Goal: Navigation & Orientation: Go to known website

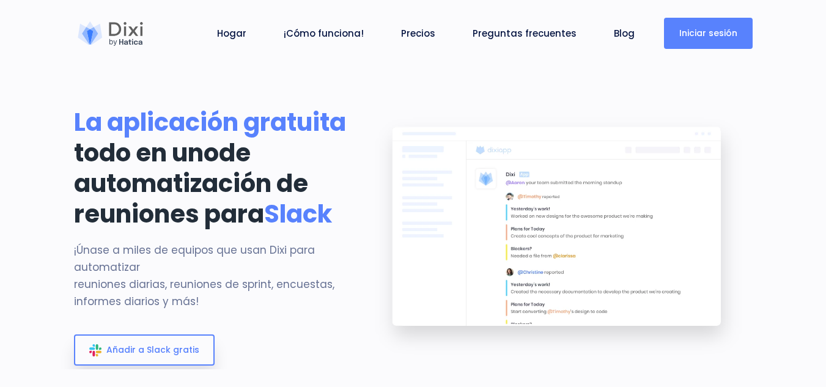
click at [713, 31] on font "Iniciar sesión" at bounding box center [709, 33] width 58 height 12
click at [751, 184] on img at bounding box center [559, 236] width 388 height 259
click at [795, 154] on section "La aplicación gratuita todo en uno de automatización de reuniones para Slack ¡Ú…" at bounding box center [413, 184] width 826 height 369
click at [702, 37] on font "Iniciar sesión" at bounding box center [709, 33] width 58 height 12
